Goal: Find specific page/section: Find specific page/section

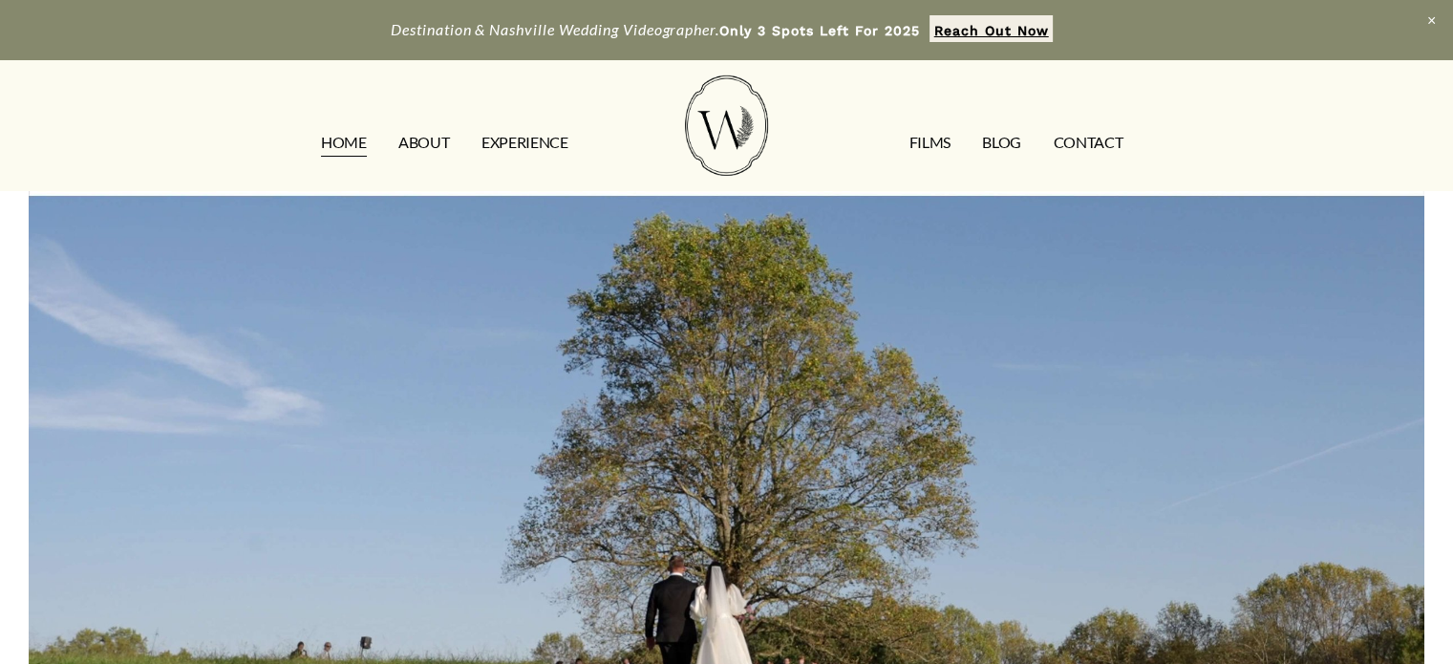
click at [908, 142] on link "FILMS" at bounding box center [928, 143] width 41 height 31
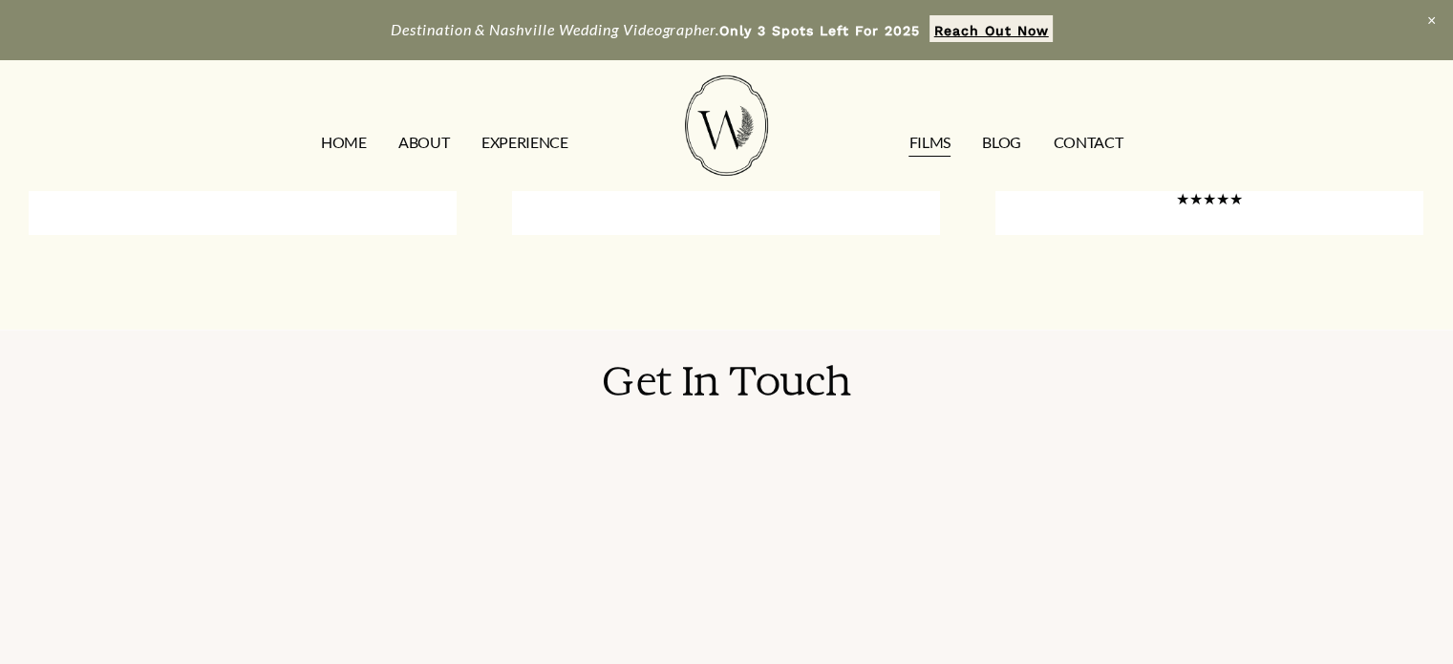
scroll to position [2591, 0]
click at [1074, 152] on link "CONTACT" at bounding box center [1088, 143] width 70 height 31
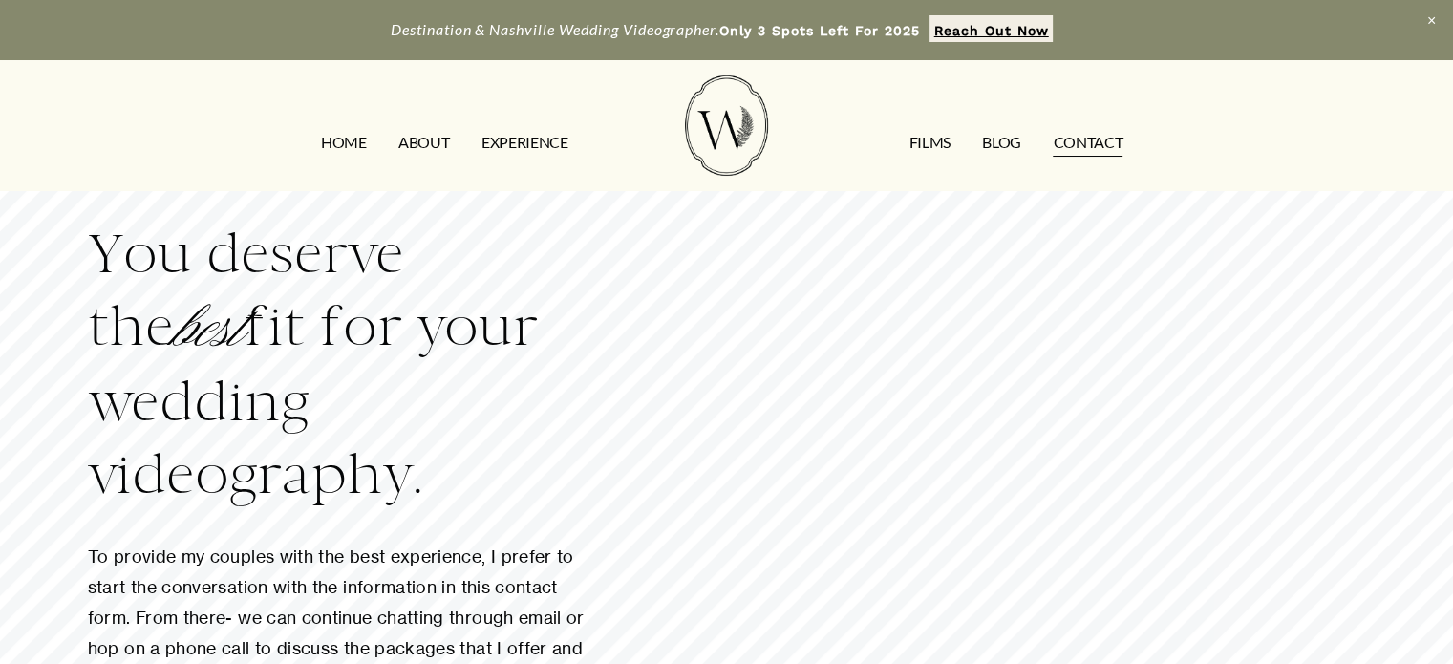
scroll to position [19, 0]
